Goal: Find specific page/section: Find specific page/section

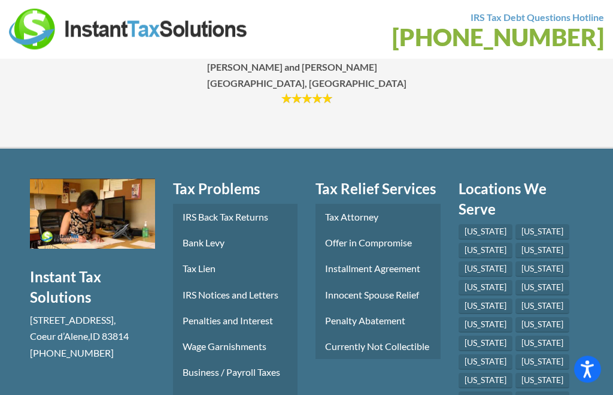
scroll to position [7663, 0]
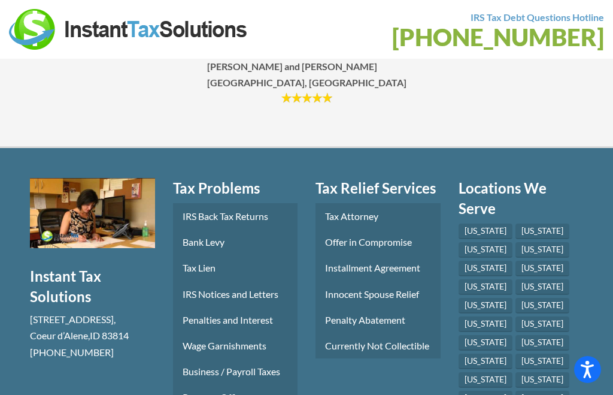
click at [488, 261] on link "[US_STATE]" at bounding box center [486, 269] width 54 height 16
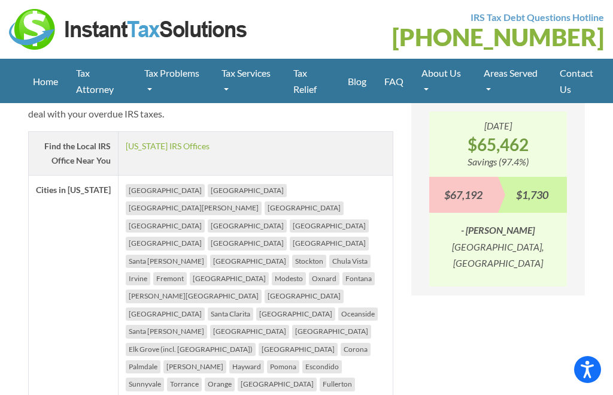
scroll to position [1076, 0]
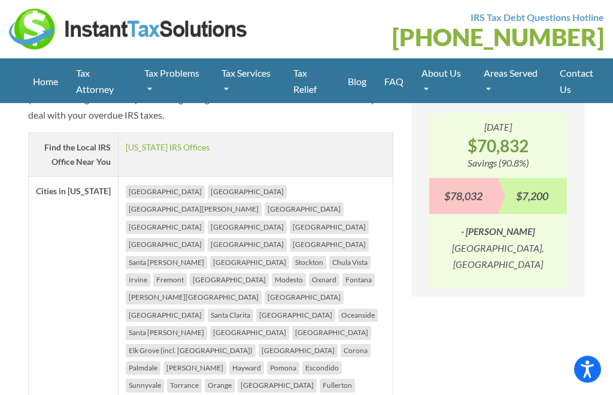
click at [145, 186] on li "Los Angeles" at bounding box center [165, 192] width 79 height 13
click at [148, 186] on li "Los Angeles" at bounding box center [165, 192] width 79 height 13
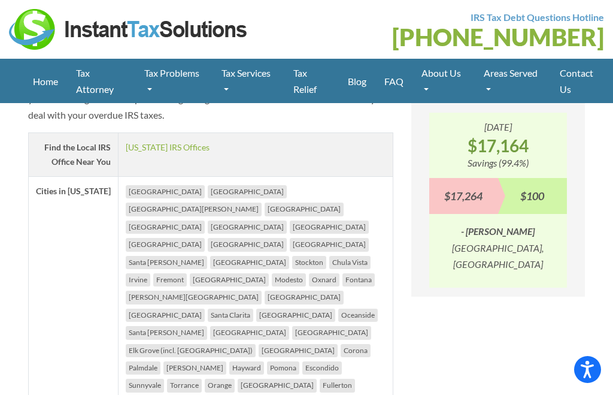
click at [146, 186] on li "Los Angeles" at bounding box center [165, 191] width 79 height 13
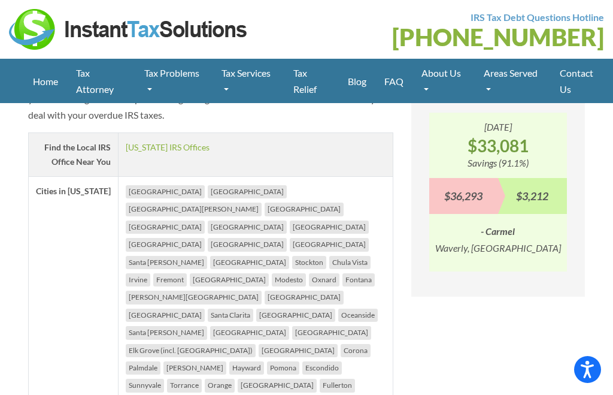
click at [152, 186] on li "Los Angeles" at bounding box center [165, 191] width 79 height 13
click at [145, 189] on li "Los Angeles" at bounding box center [165, 191] width 79 height 13
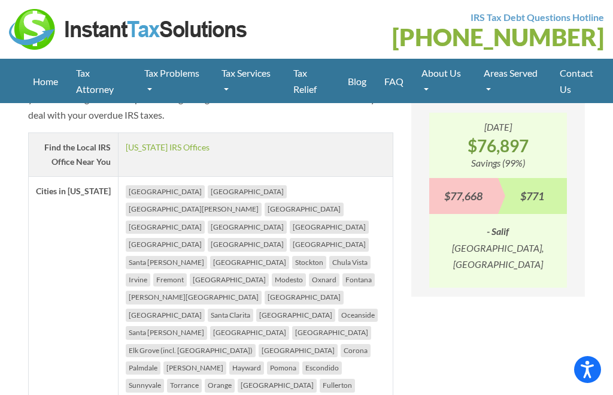
click at [143, 190] on li "Los Angeles" at bounding box center [165, 191] width 79 height 13
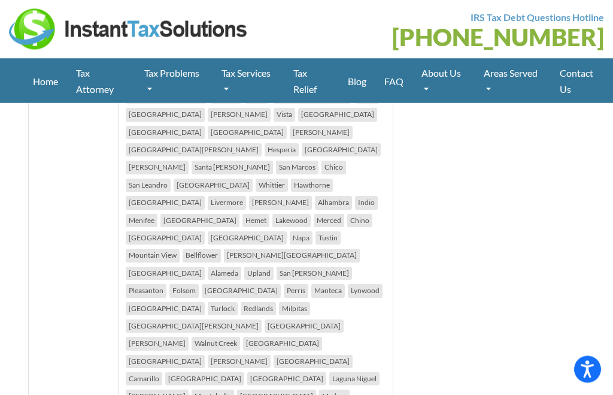
scroll to position [1528, 0]
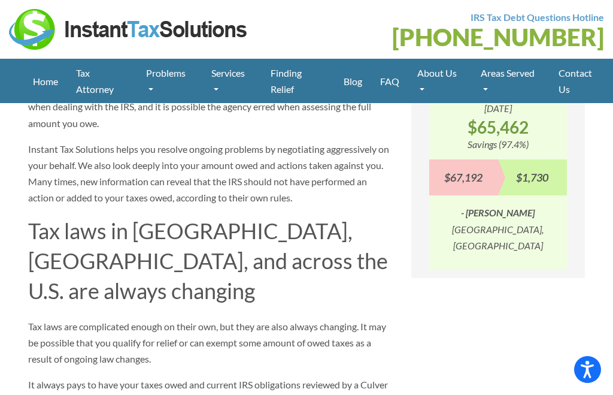
scroll to position [1094, 0]
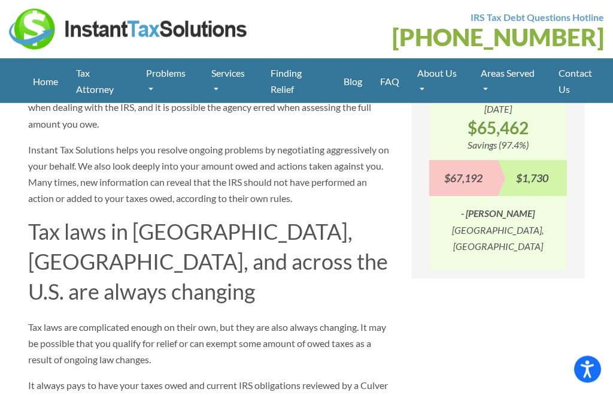
click at [46, 75] on link "Home" at bounding box center [45, 81] width 43 height 28
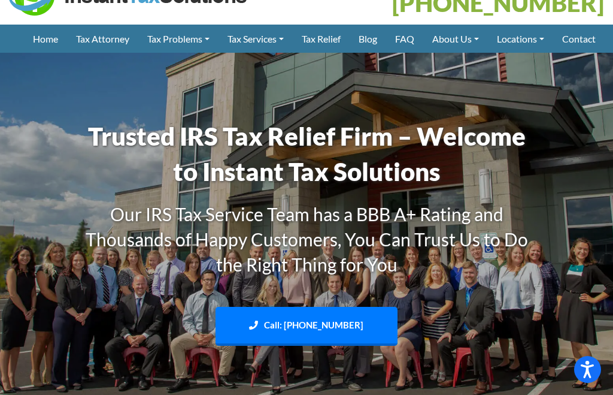
scroll to position [34, 0]
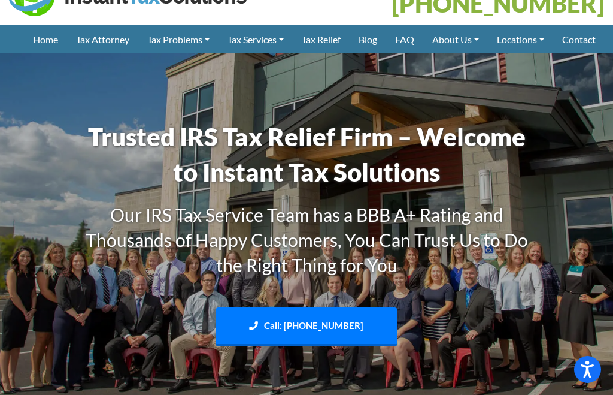
click at [0, 0] on link "Culver City Office" at bounding box center [0, 0] width 0 height 0
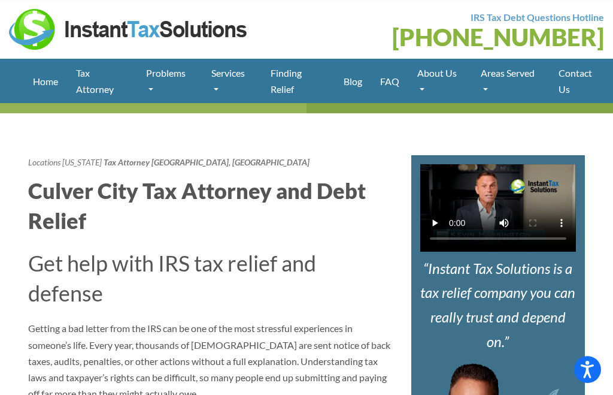
scroll to position [376, 0]
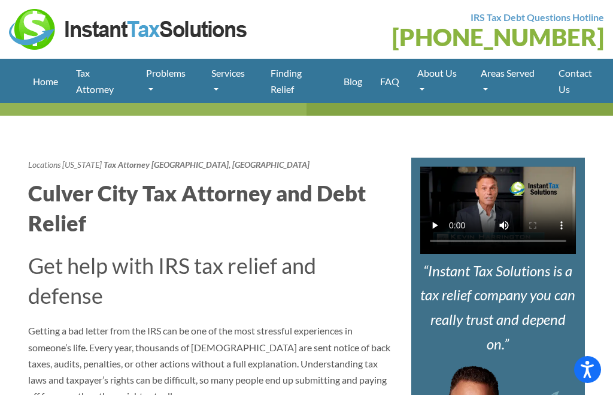
click at [288, 71] on link "Finding Relief" at bounding box center [298, 81] width 73 height 44
click at [295, 69] on link "Finding Relief" at bounding box center [298, 81] width 73 height 44
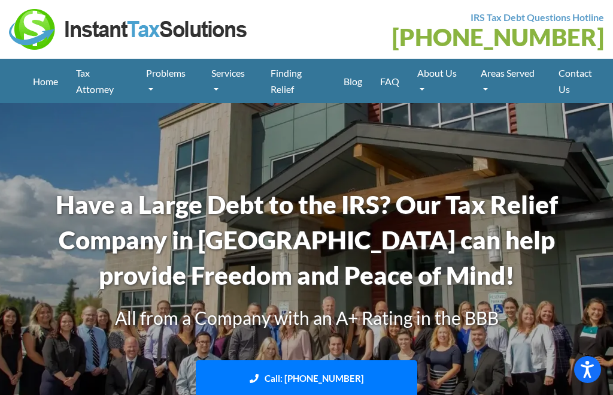
click at [386, 84] on link "FAQ" at bounding box center [389, 81] width 37 height 28
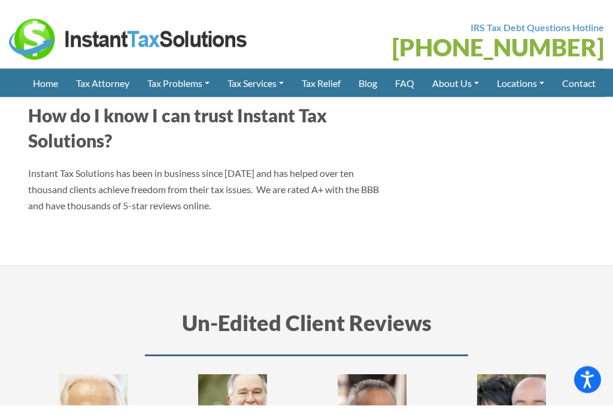
scroll to position [1702, 0]
